Goal: Information Seeking & Learning: Learn about a topic

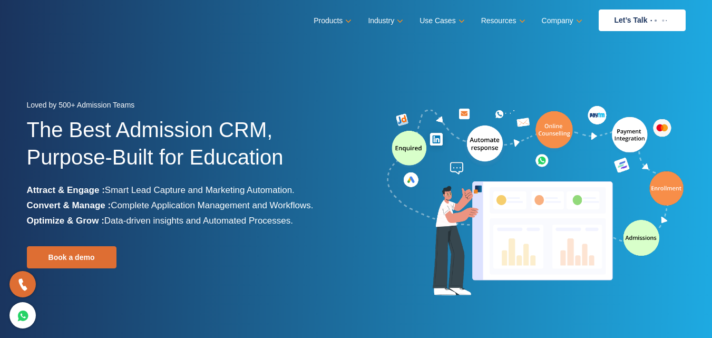
click at [646, 245] on img at bounding box center [535, 201] width 300 height 196
click at [636, 238] on img at bounding box center [535, 201] width 300 height 196
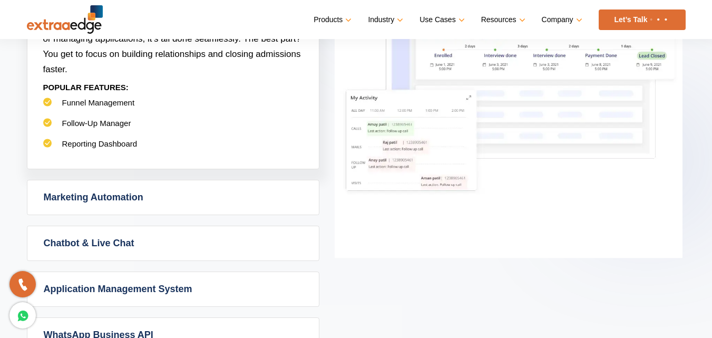
scroll to position [421, 0]
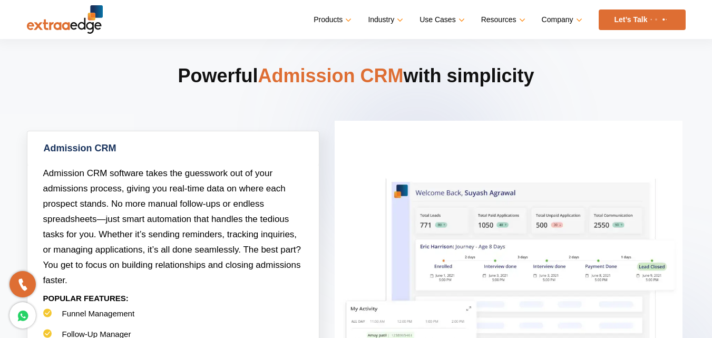
click at [83, 147] on link "Admission CRM" at bounding box center [172, 148] width 291 height 34
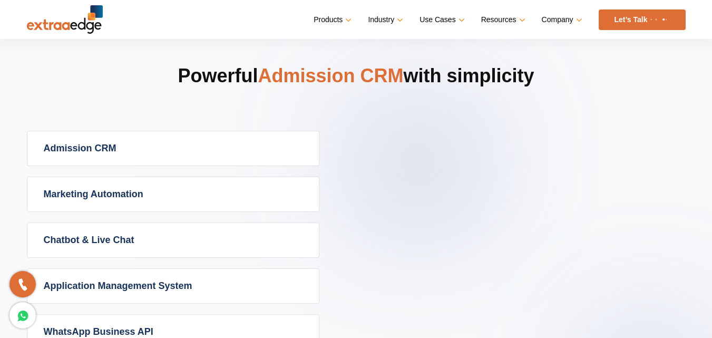
click at [524, 211] on div "Admission CRM Admission CRM software takes the guesswork out of your admissions…" at bounding box center [356, 263] width 658 height 264
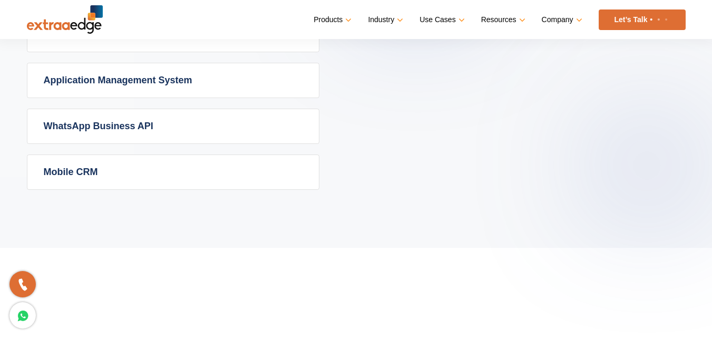
scroll to position [632, 0]
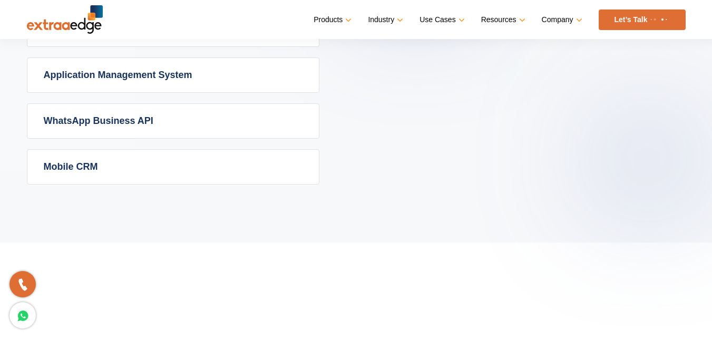
click at [101, 76] on link "Application Management System" at bounding box center [172, 75] width 291 height 34
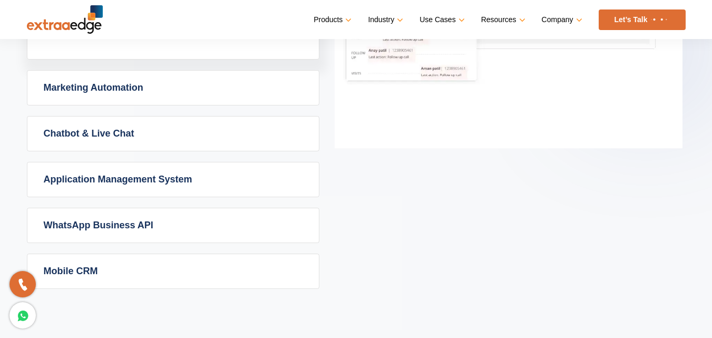
scroll to position [768, 0]
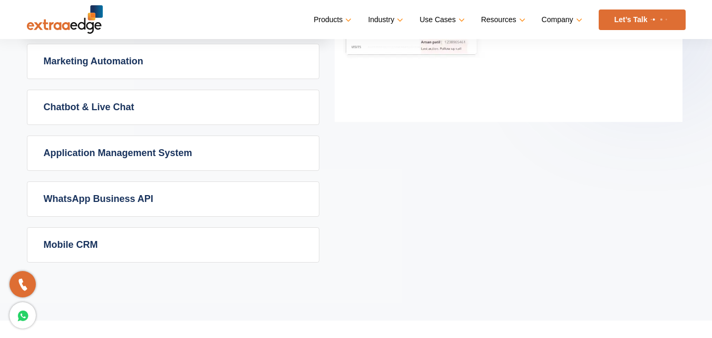
click at [95, 150] on link "Application Management System" at bounding box center [172, 153] width 291 height 34
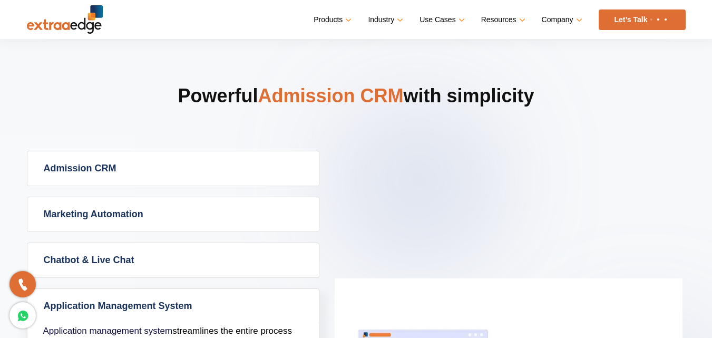
scroll to position [399, 0]
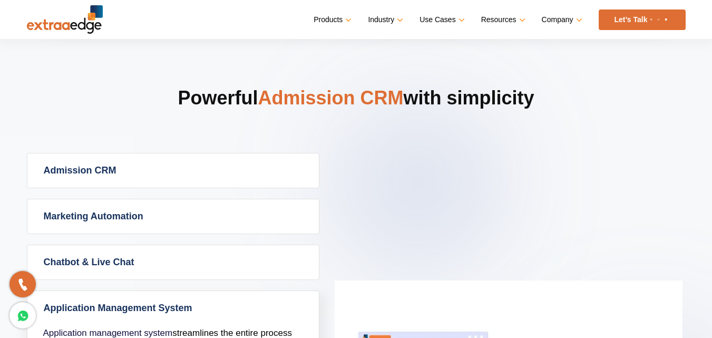
click at [66, 167] on link "Admission CRM" at bounding box center [172, 170] width 291 height 34
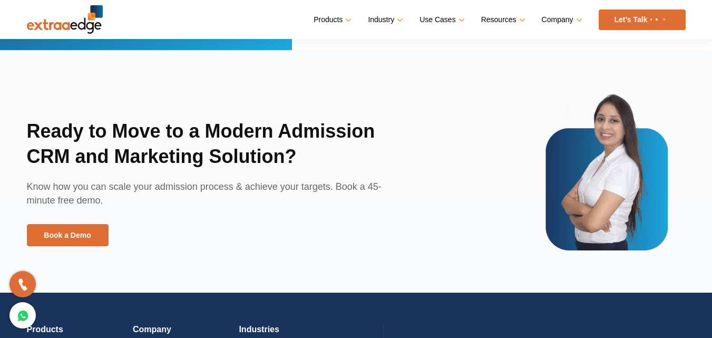
scroll to position [2349, 0]
click at [91, 28] on img at bounding box center [65, 19] width 76 height 28
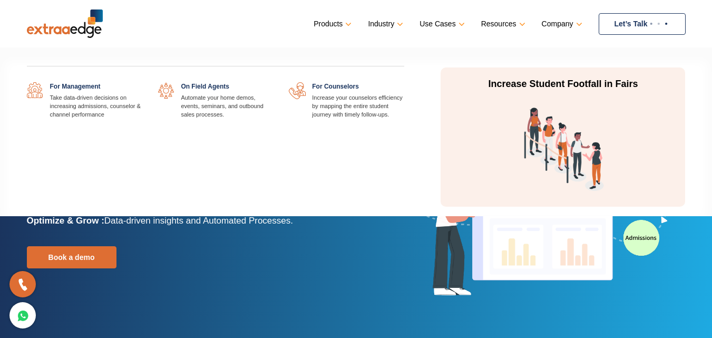
click at [432, 18] on link "Use Cases" at bounding box center [440, 23] width 43 height 15
click at [461, 22] on link "Use Cases" at bounding box center [440, 23] width 43 height 15
